Goal: Book appointment/travel/reservation

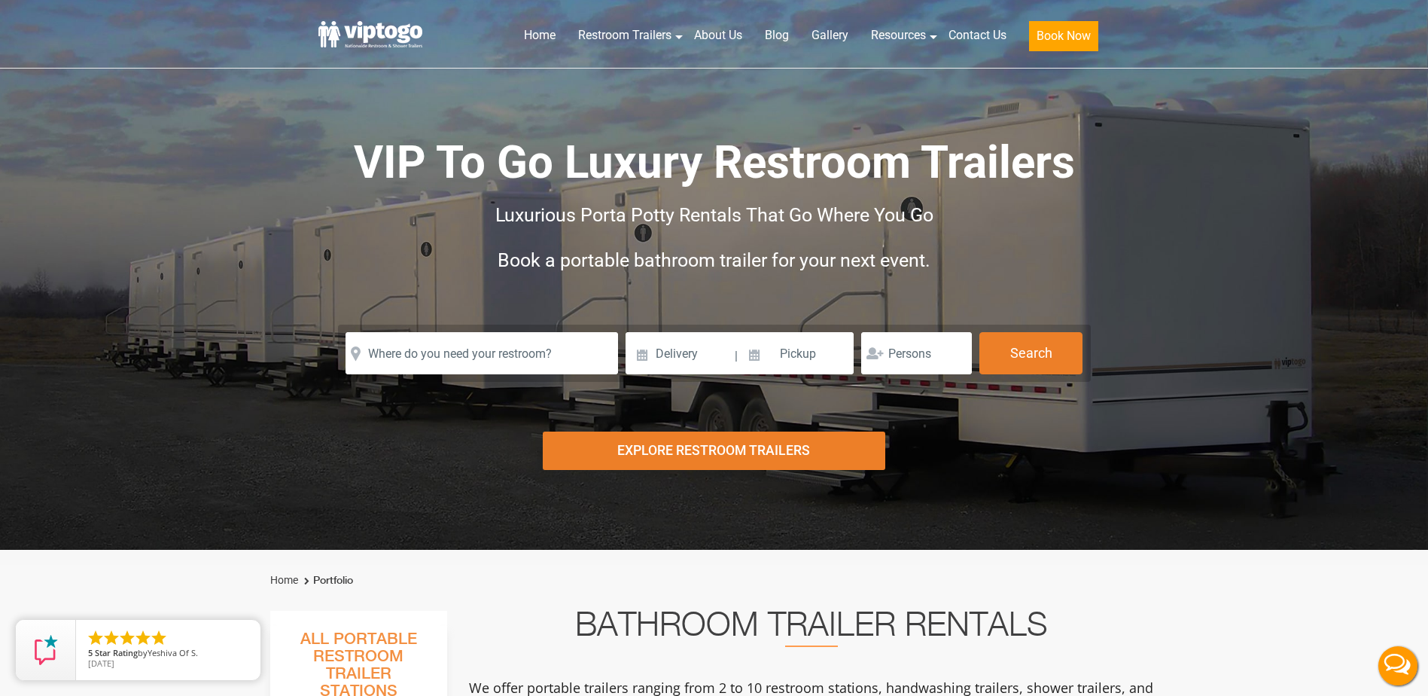
click at [396, 355] on input "text" at bounding box center [482, 353] width 272 height 42
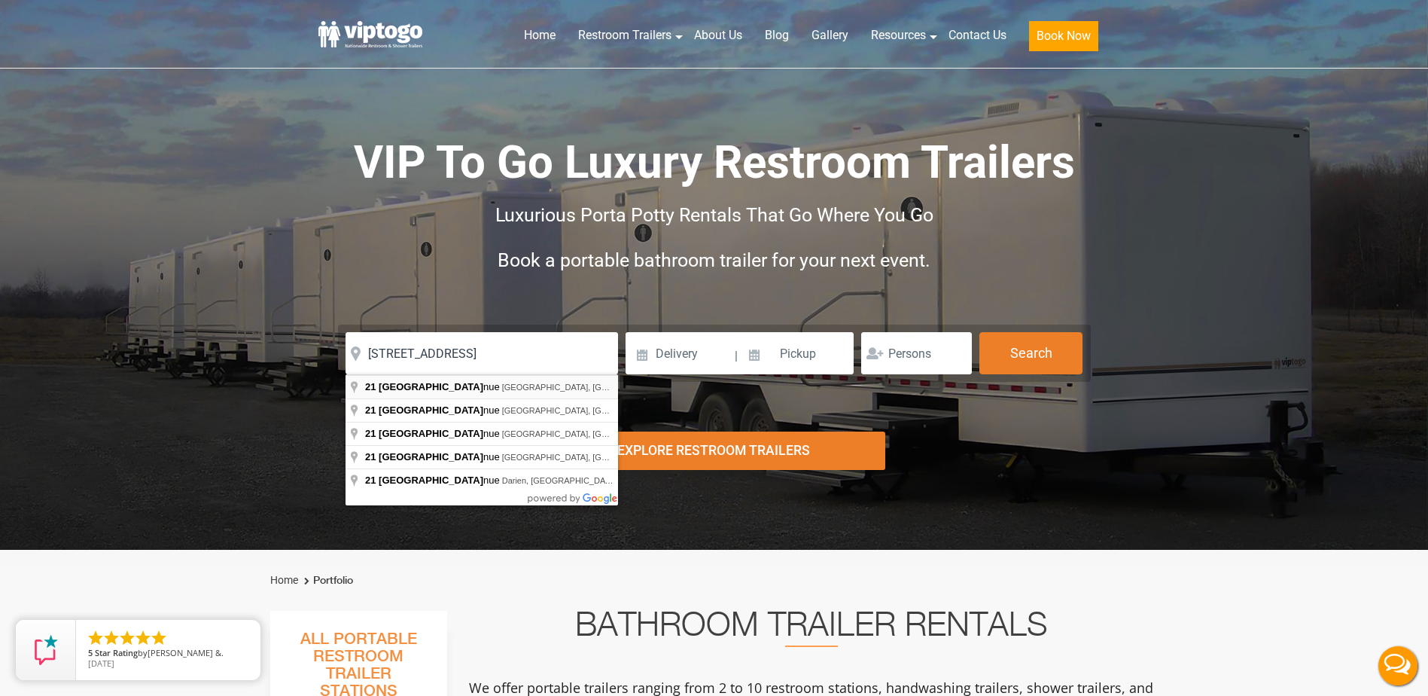
type input "21 Lakeside Avenue, Pompton Lakes, NJ, USA"
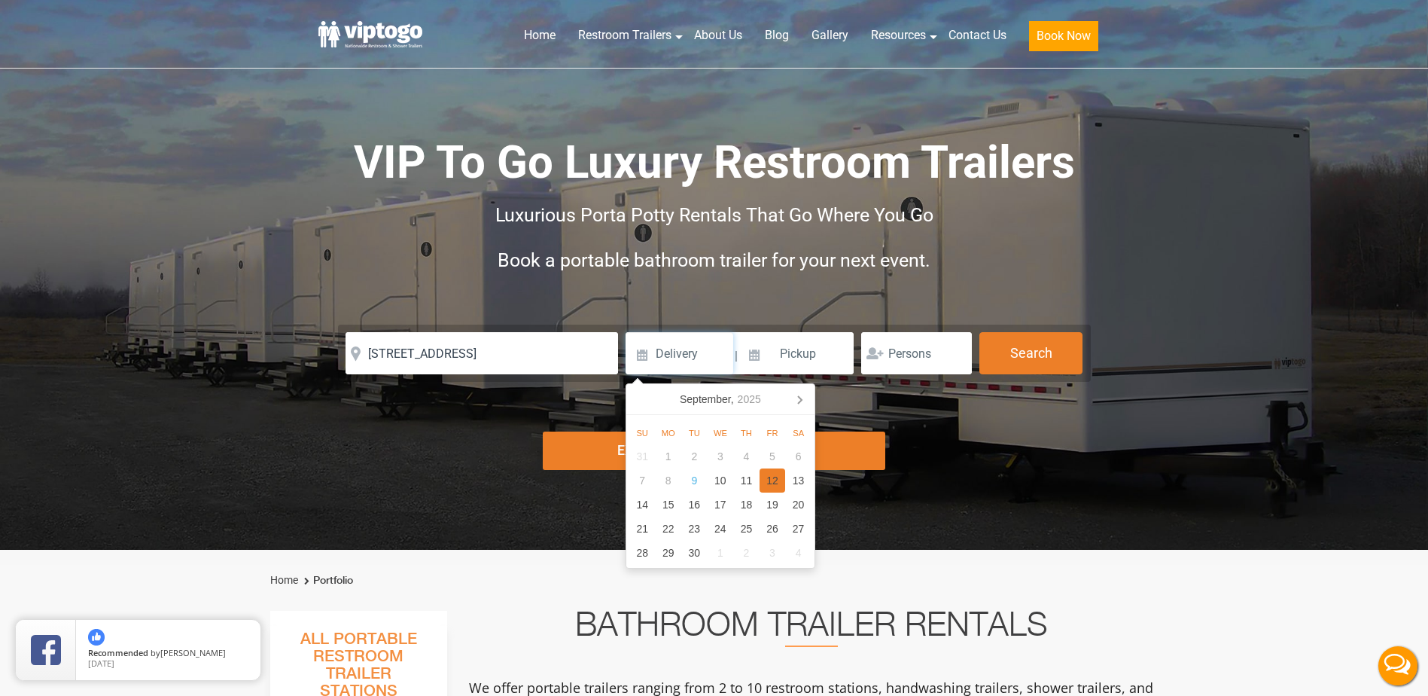
click at [771, 481] on div "12" at bounding box center [773, 480] width 26 height 24
type input "09/12/2025"
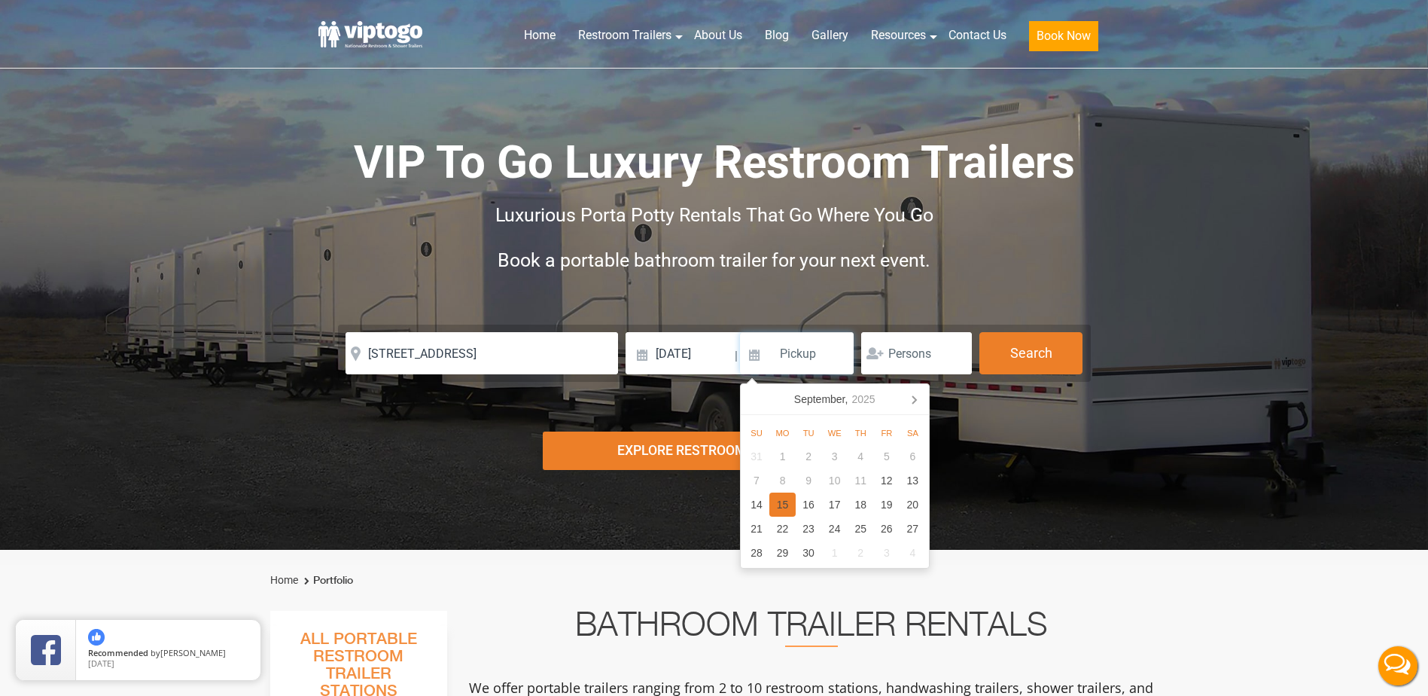
click at [782, 503] on div "15" at bounding box center [782, 504] width 26 height 24
type input "09/15/2025"
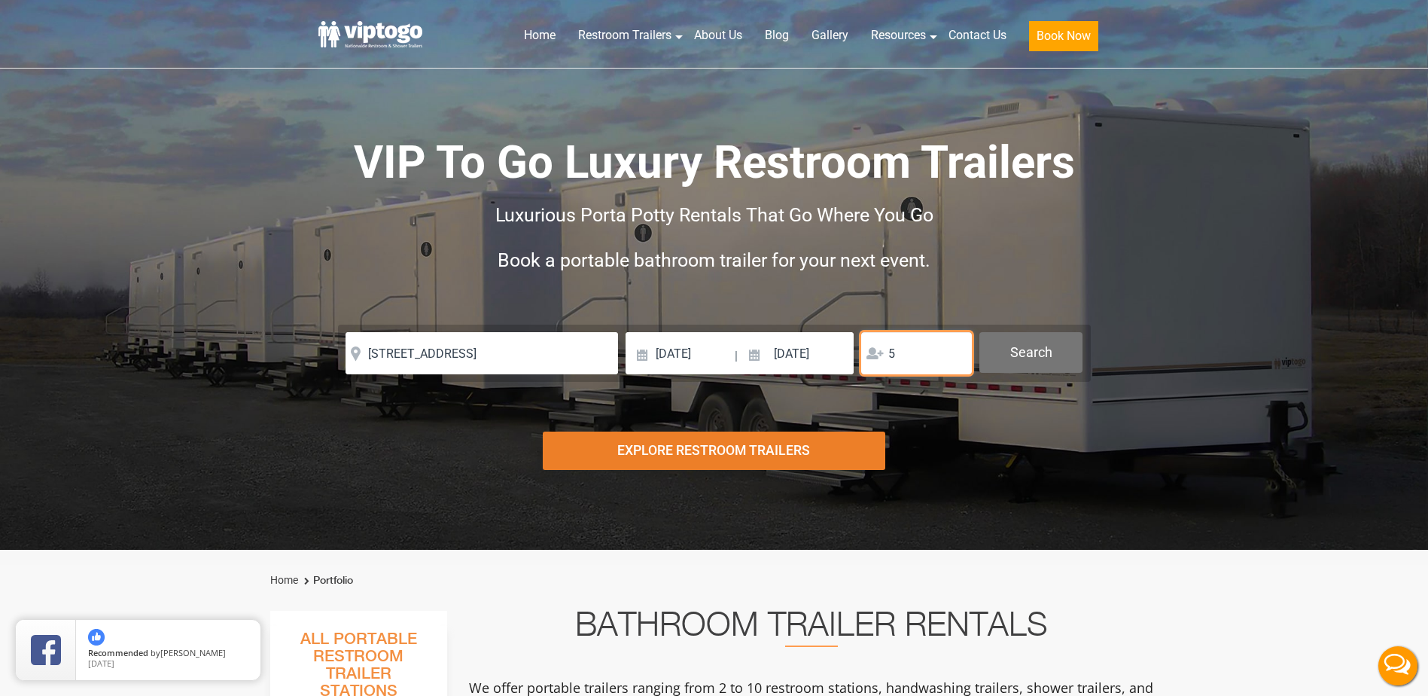
type input "5"
click at [1041, 362] on button "Search" at bounding box center [1030, 352] width 103 height 41
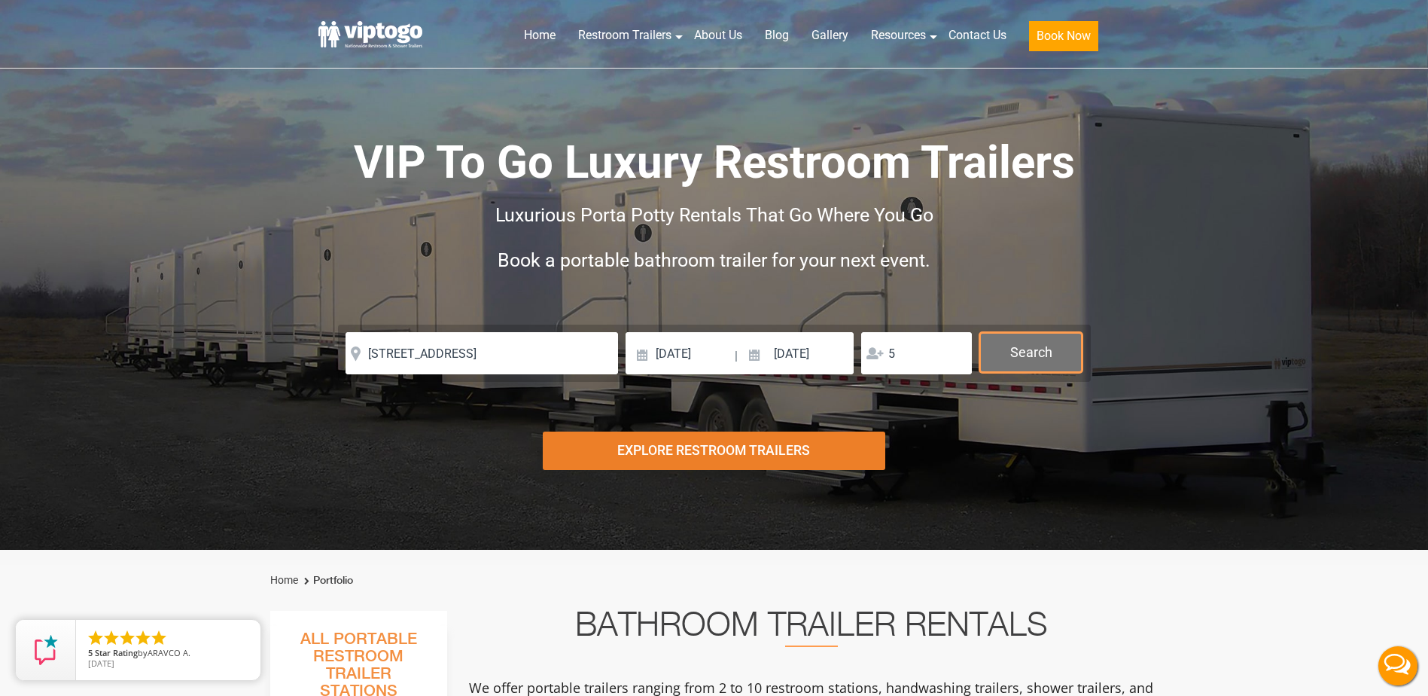
click at [1058, 345] on button "Search" at bounding box center [1030, 352] width 103 height 41
click at [1040, 352] on button "Search" at bounding box center [1030, 352] width 103 height 41
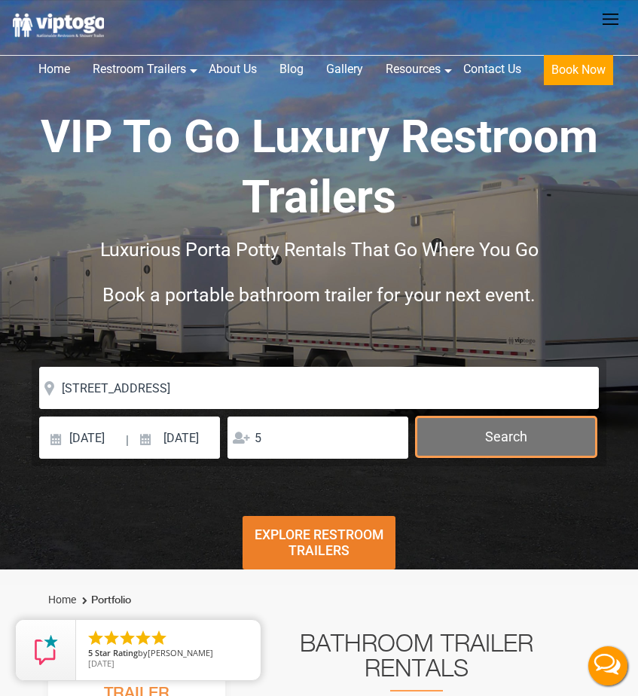
click at [560, 434] on button "Search" at bounding box center [506, 436] width 181 height 41
click at [540, 437] on button "Search" at bounding box center [506, 436] width 181 height 41
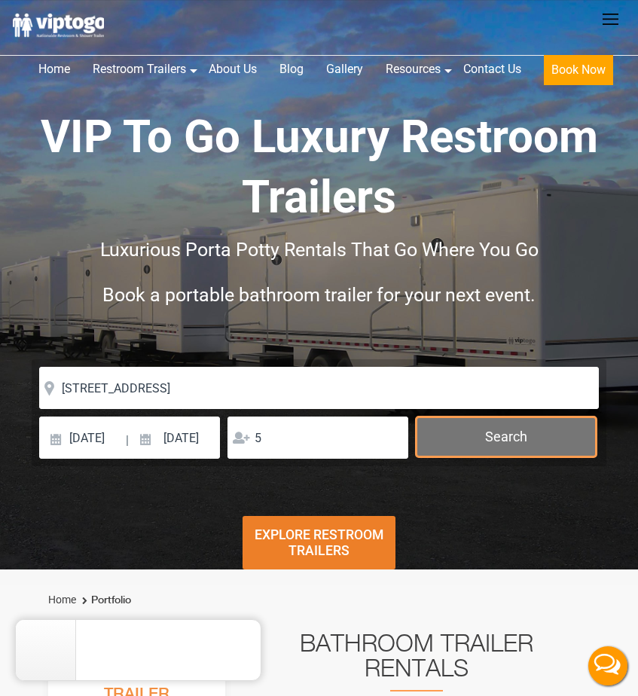
click at [540, 437] on button "Search" at bounding box center [506, 436] width 181 height 41
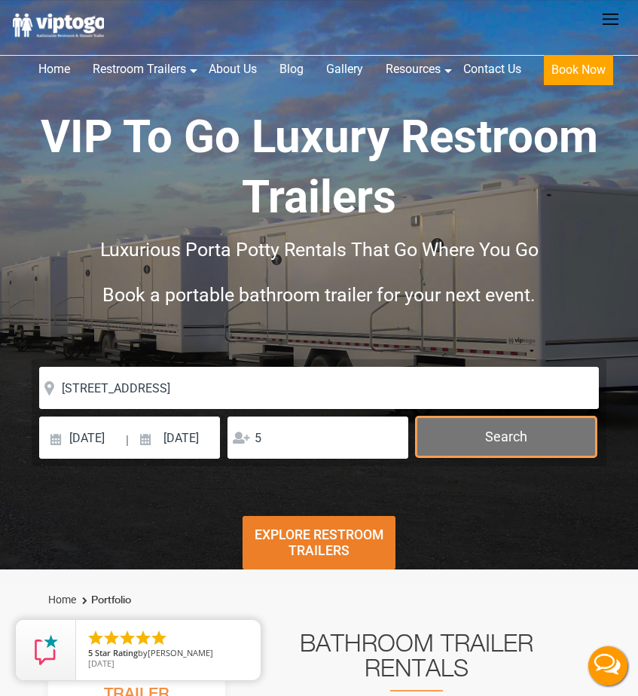
click at [499, 437] on button "Search" at bounding box center [506, 436] width 181 height 41
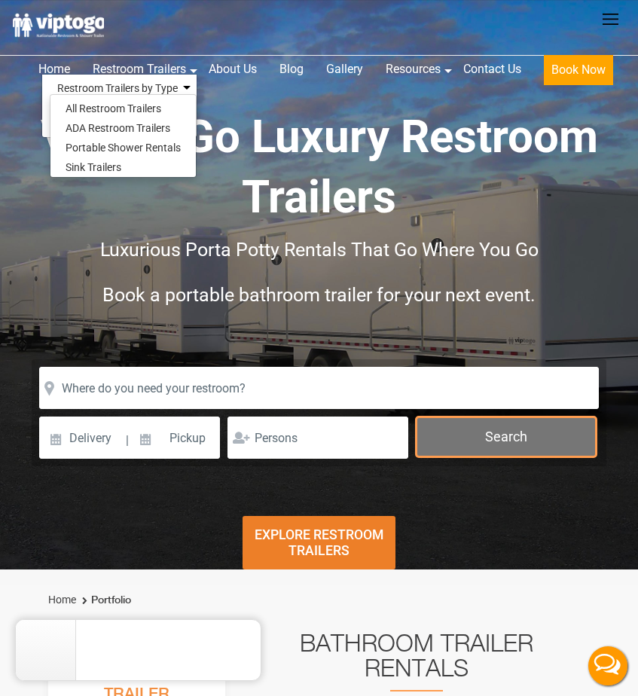
click at [489, 448] on button "Search" at bounding box center [506, 436] width 181 height 41
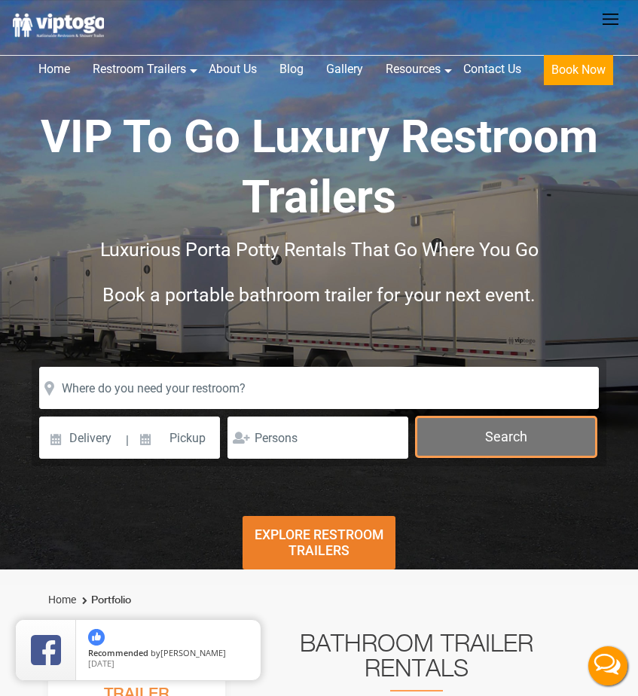
click at [487, 442] on button "Search" at bounding box center [506, 436] width 181 height 41
click at [482, 446] on button "Search" at bounding box center [506, 436] width 181 height 41
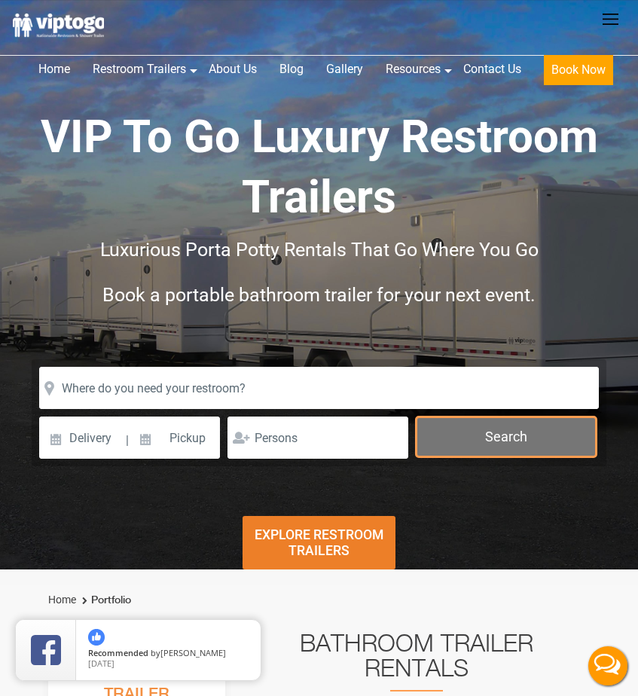
click at [478, 443] on button "Search" at bounding box center [506, 436] width 181 height 41
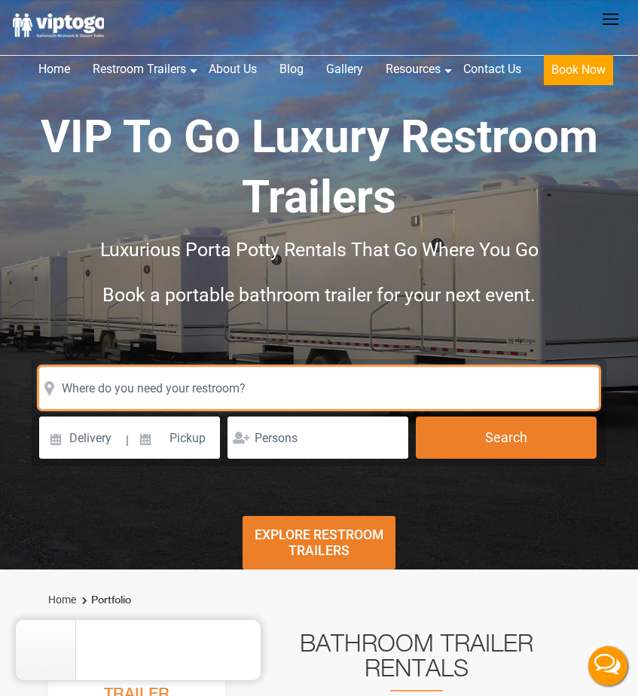
click at [123, 383] on input "text" at bounding box center [318, 388] width 559 height 42
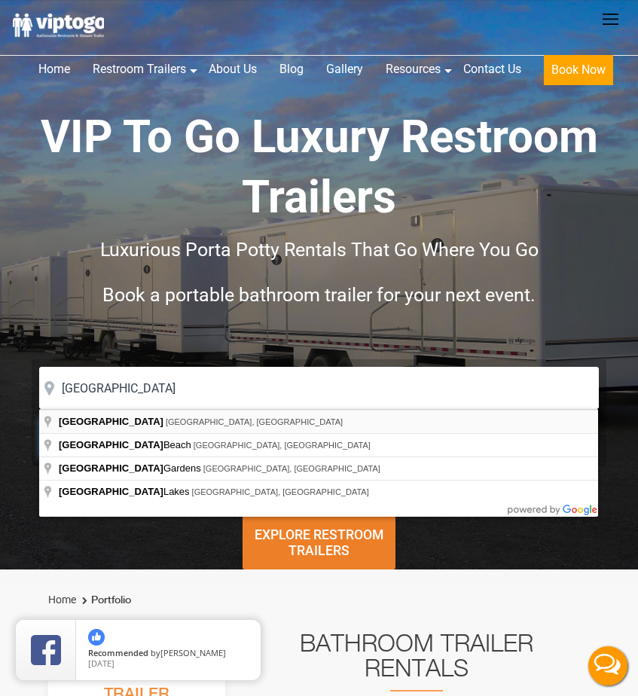
type input "Miami, FL, USA"
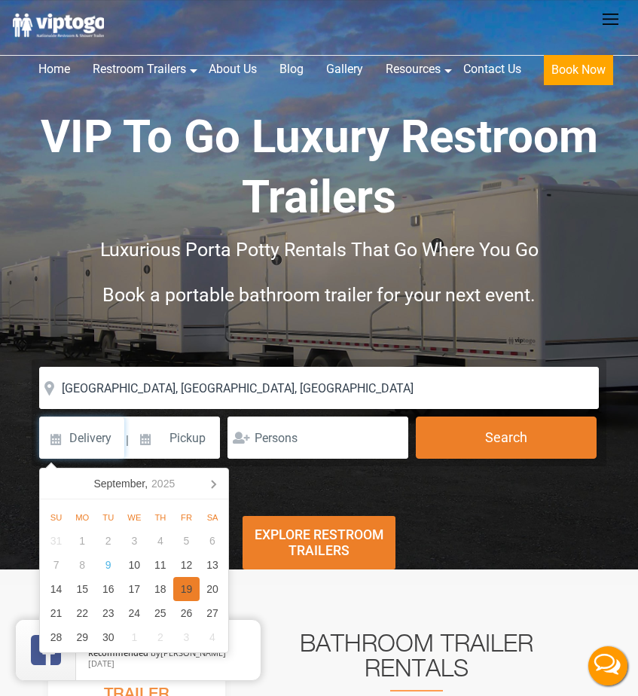
click at [187, 587] on div "19" at bounding box center [186, 589] width 26 height 24
type input "09/19/2025"
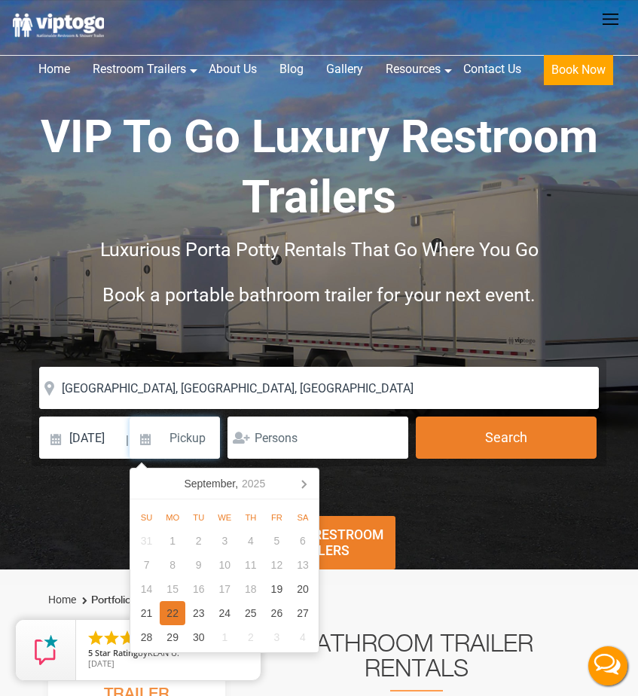
click at [176, 611] on div "22" at bounding box center [173, 613] width 26 height 24
type input "09/22/2025"
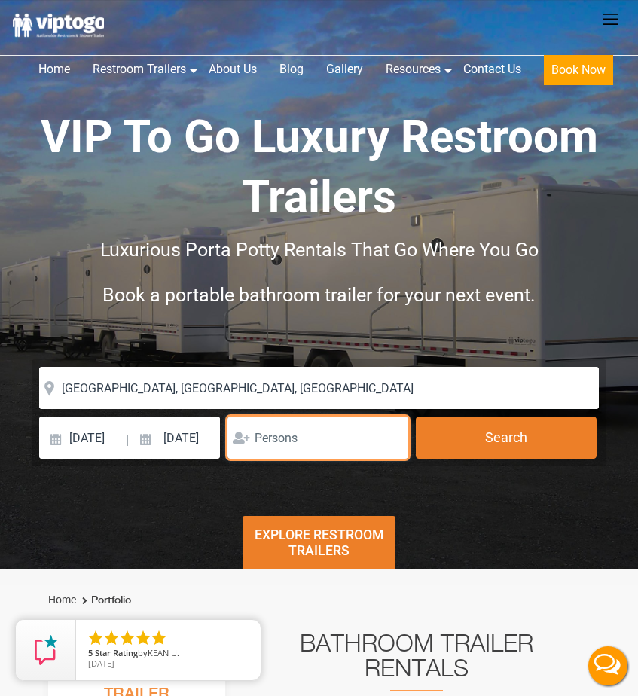
click at [315, 434] on input "number" at bounding box center [317, 437] width 181 height 42
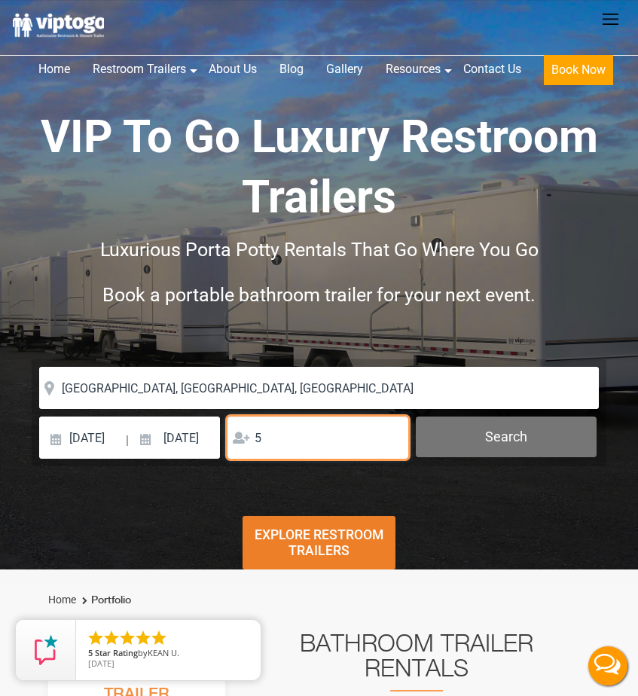
type input "5"
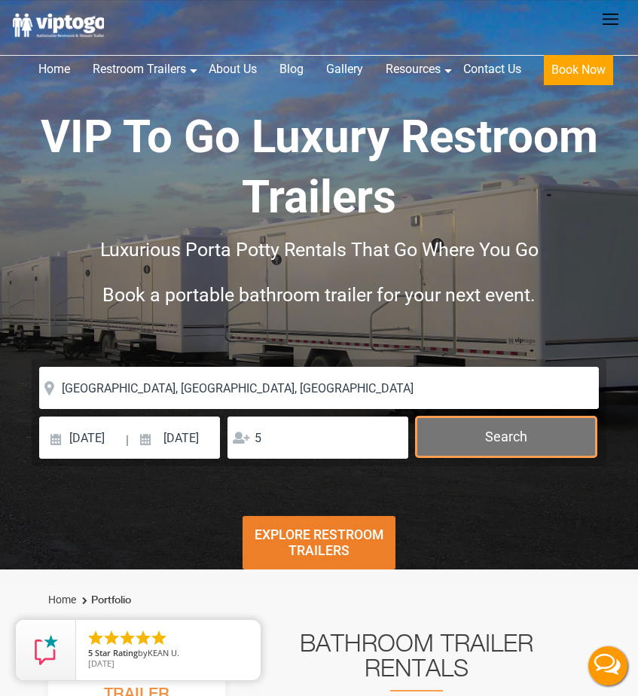
click at [449, 439] on button "Search" at bounding box center [506, 436] width 181 height 41
click at [512, 429] on button "Search" at bounding box center [506, 436] width 181 height 41
click at [512, 439] on button "Search" at bounding box center [506, 436] width 181 height 41
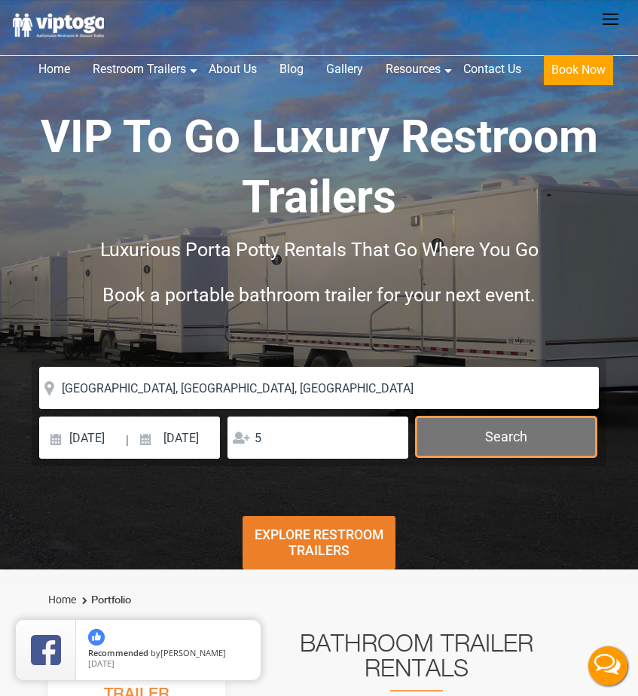
click at [512, 439] on button "Search" at bounding box center [506, 436] width 181 height 41
click at [479, 440] on button "Search" at bounding box center [506, 436] width 181 height 41
click at [530, 440] on button "Search" at bounding box center [506, 436] width 181 height 41
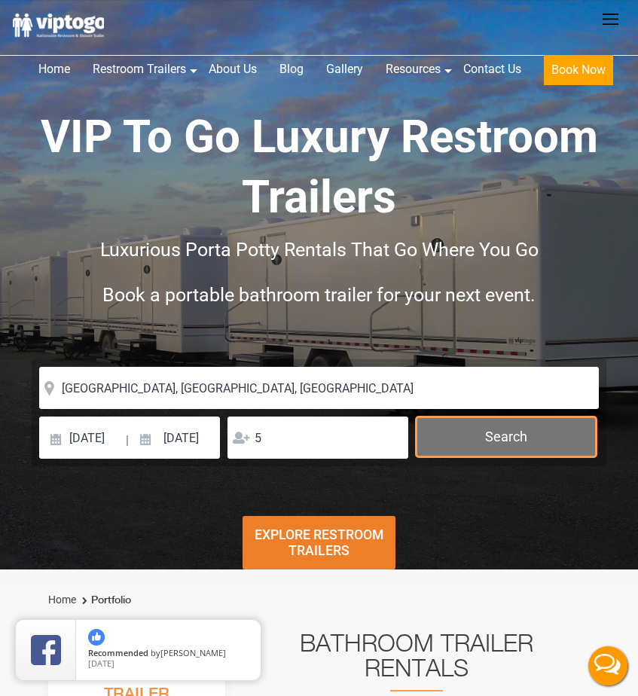
click at [507, 433] on button "Search" at bounding box center [506, 436] width 181 height 41
click at [454, 443] on button "Search" at bounding box center [506, 436] width 181 height 41
click at [489, 443] on button "Search" at bounding box center [506, 436] width 181 height 41
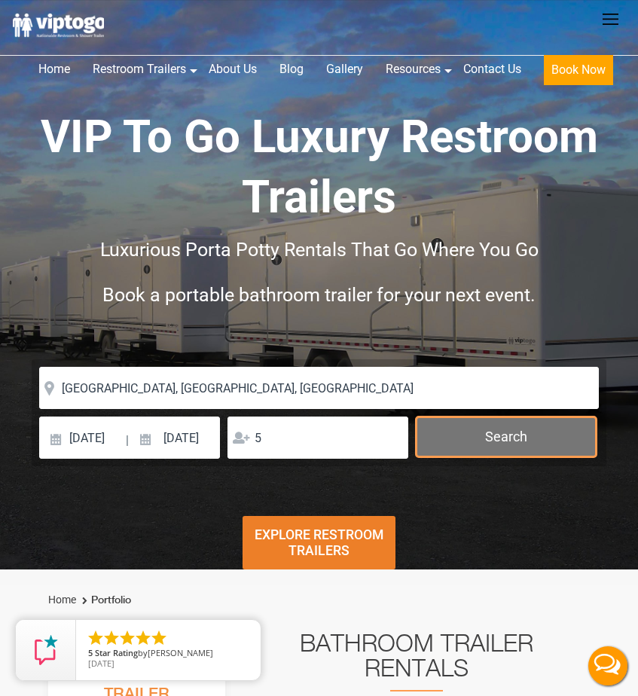
click at [524, 440] on button "Search" at bounding box center [506, 436] width 181 height 41
click at [470, 434] on button "Search" at bounding box center [506, 436] width 181 height 41
click at [535, 441] on button "Search" at bounding box center [506, 436] width 181 height 41
click at [472, 443] on button "Search" at bounding box center [506, 436] width 181 height 41
click at [522, 439] on button "Search" at bounding box center [506, 436] width 181 height 41
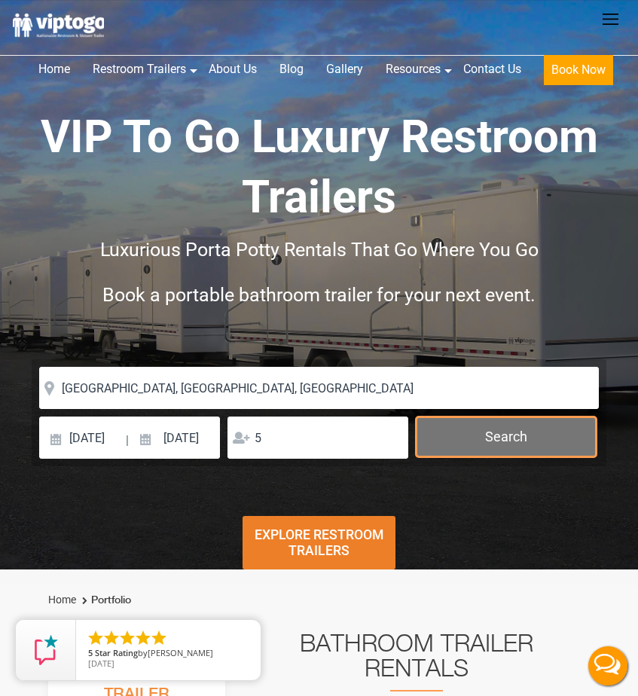
click at [434, 451] on button "Search" at bounding box center [506, 436] width 181 height 41
click at [479, 446] on button "Search" at bounding box center [506, 436] width 181 height 41
click at [504, 444] on button "Search" at bounding box center [506, 436] width 181 height 41
click at [470, 438] on button "Search" at bounding box center [506, 436] width 181 height 41
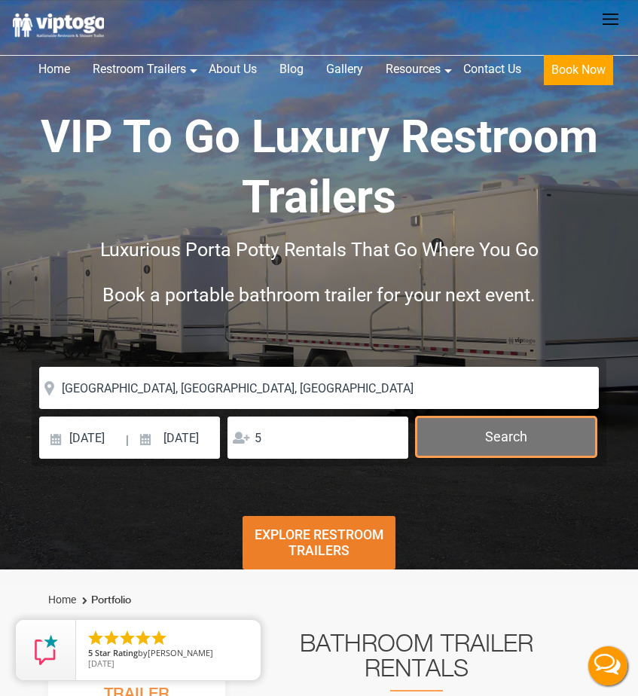
click at [468, 438] on button "Search" at bounding box center [506, 436] width 181 height 41
click at [469, 440] on button "Search" at bounding box center [506, 436] width 181 height 41
click at [550, 440] on button "Search" at bounding box center [506, 436] width 181 height 41
click at [479, 437] on button "Search" at bounding box center [506, 436] width 181 height 41
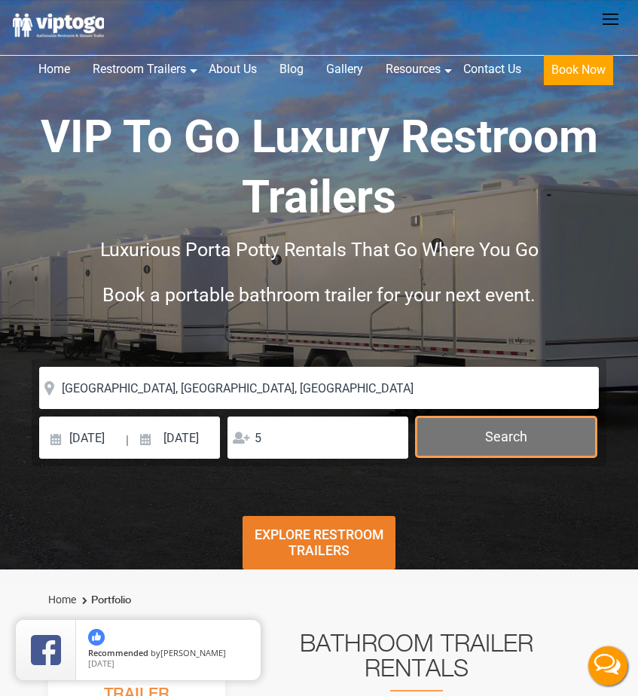
click at [479, 437] on button "Search" at bounding box center [506, 436] width 181 height 41
click at [532, 440] on button "Search" at bounding box center [506, 436] width 181 height 41
click at [472, 437] on button "Search" at bounding box center [506, 436] width 181 height 41
click at [473, 437] on button "Search" at bounding box center [506, 436] width 181 height 41
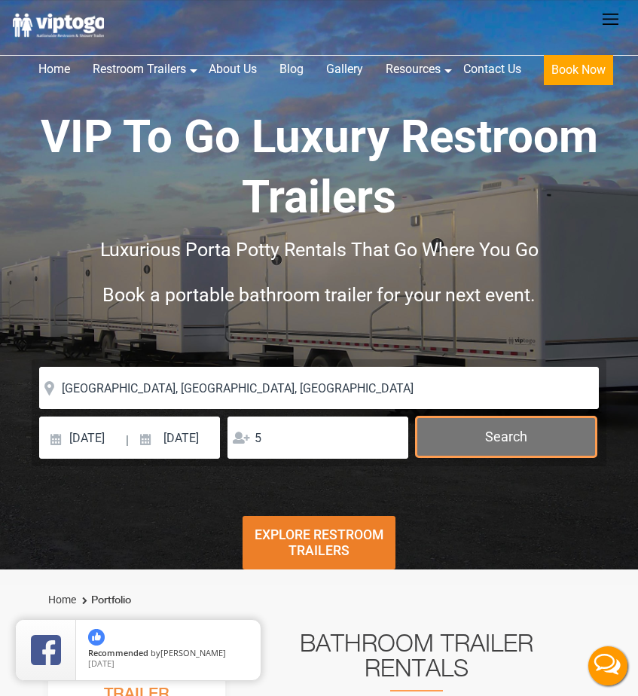
click at [473, 437] on button "Search" at bounding box center [506, 436] width 181 height 41
click at [522, 437] on button "Search" at bounding box center [506, 436] width 181 height 41
click at [482, 440] on button "Search" at bounding box center [506, 436] width 181 height 41
click at [483, 436] on button "Search" at bounding box center [506, 436] width 181 height 41
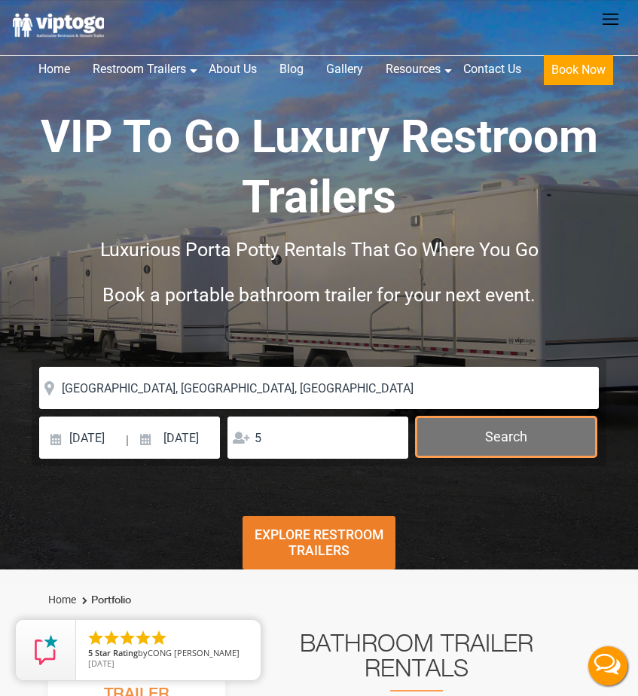
click at [483, 436] on button "Search" at bounding box center [506, 436] width 181 height 41
click at [501, 436] on button "Search" at bounding box center [506, 436] width 181 height 41
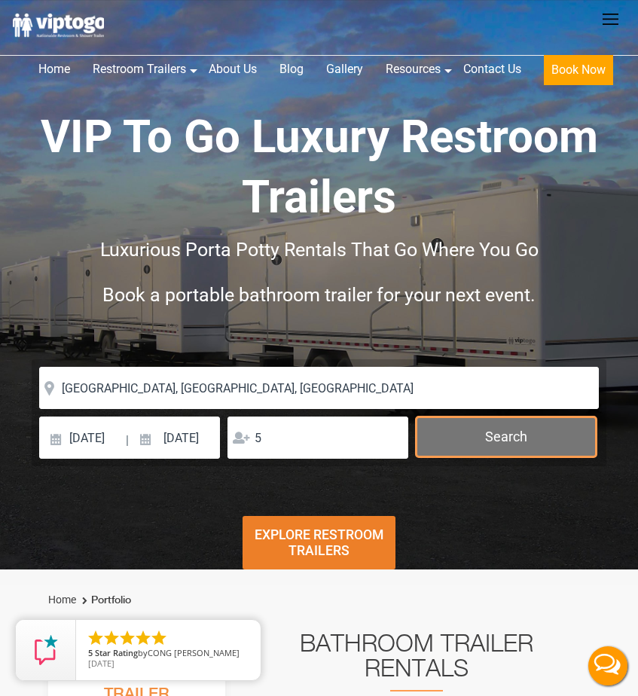
click at [501, 436] on button "Search" at bounding box center [506, 436] width 181 height 41
click at [500, 436] on button "Search" at bounding box center [506, 436] width 181 height 41
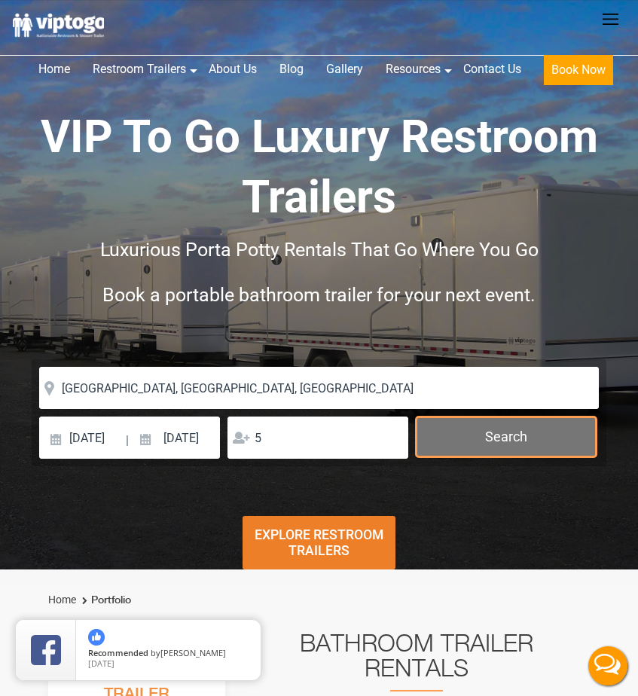
click at [500, 436] on button "Search" at bounding box center [506, 436] width 181 height 41
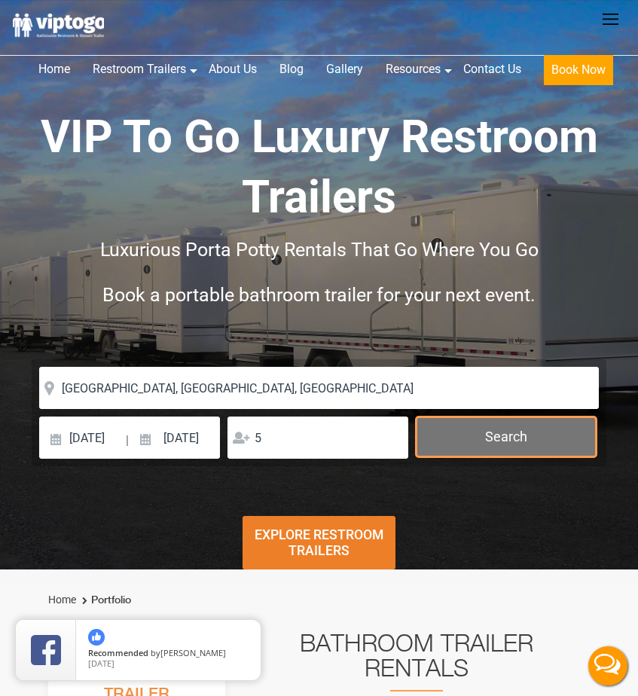
click at [500, 436] on button "Search" at bounding box center [506, 436] width 181 height 41
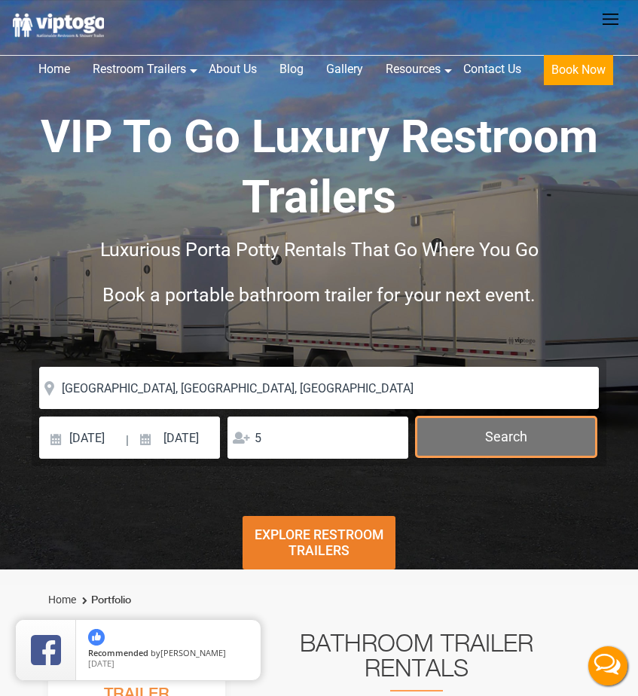
click at [500, 436] on button "Search" at bounding box center [506, 436] width 181 height 41
